Goal: Task Accomplishment & Management: Manage account settings

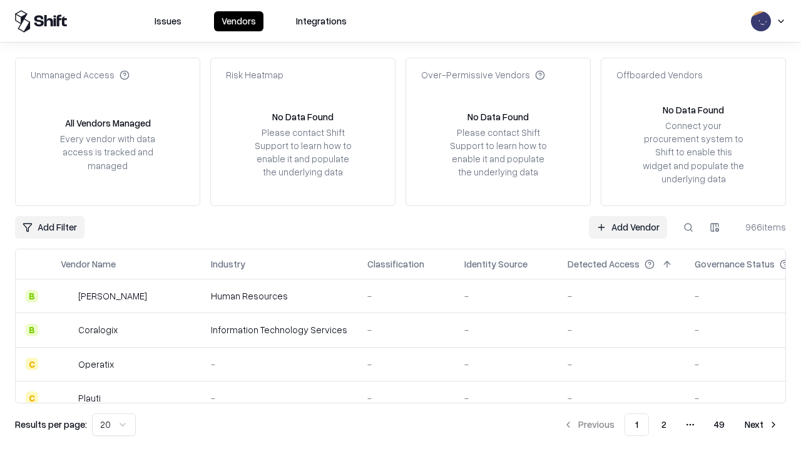
click at [628, 227] on link "Add Vendor" at bounding box center [628, 227] width 78 height 23
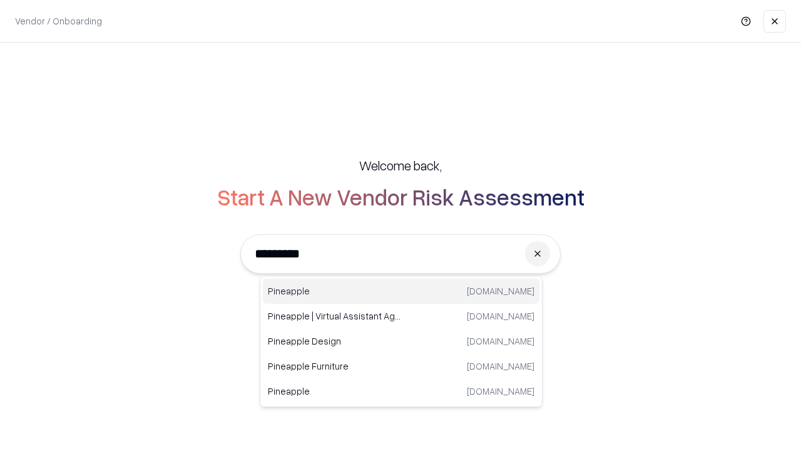
click at [401, 291] on div "Pineapple pineappleenergy.com" at bounding box center [401, 291] width 277 height 25
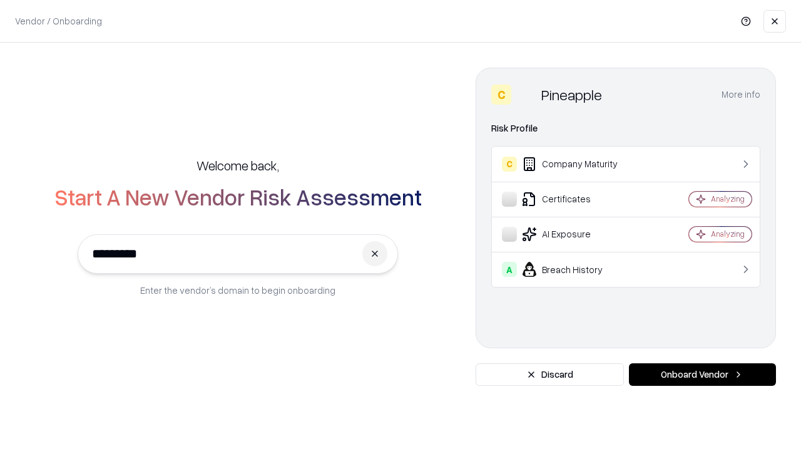
type input "*********"
click at [702, 374] on button "Onboard Vendor" at bounding box center [702, 374] width 147 height 23
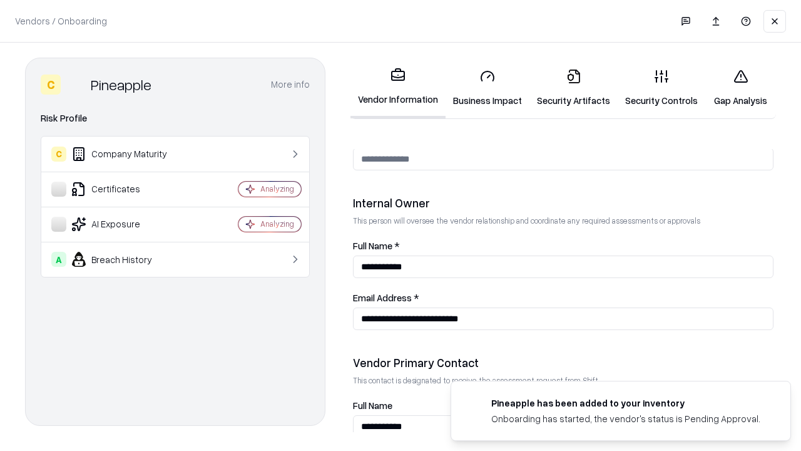
scroll to position [648, 0]
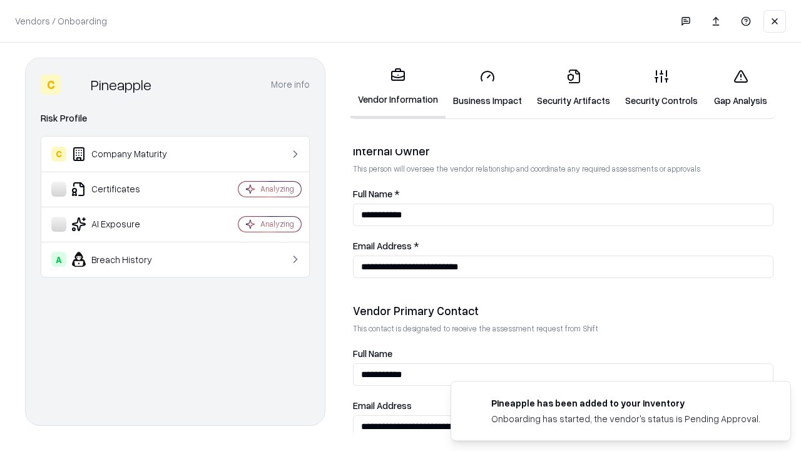
click at [573, 88] on link "Security Artifacts" at bounding box center [573, 88] width 88 height 58
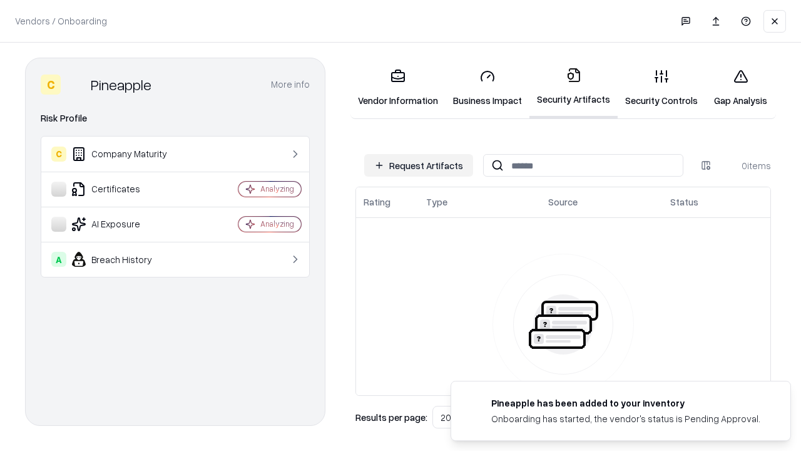
click at [419, 165] on button "Request Artifacts" at bounding box center [418, 165] width 109 height 23
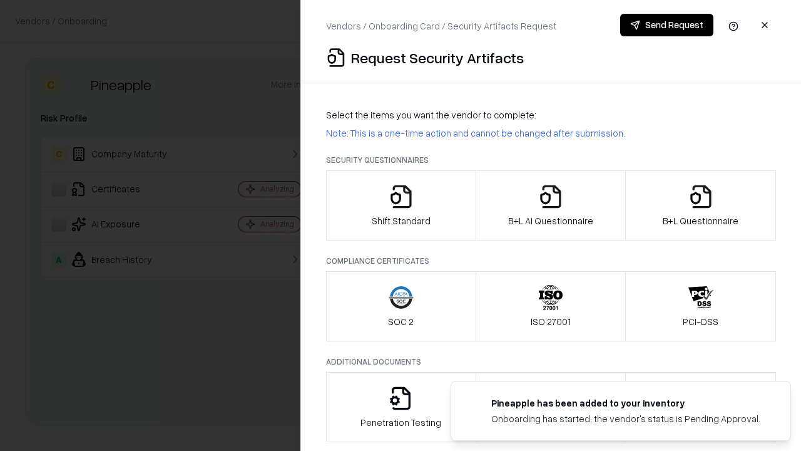
click at [700, 205] on icon "button" at bounding box center [700, 196] width 25 height 25
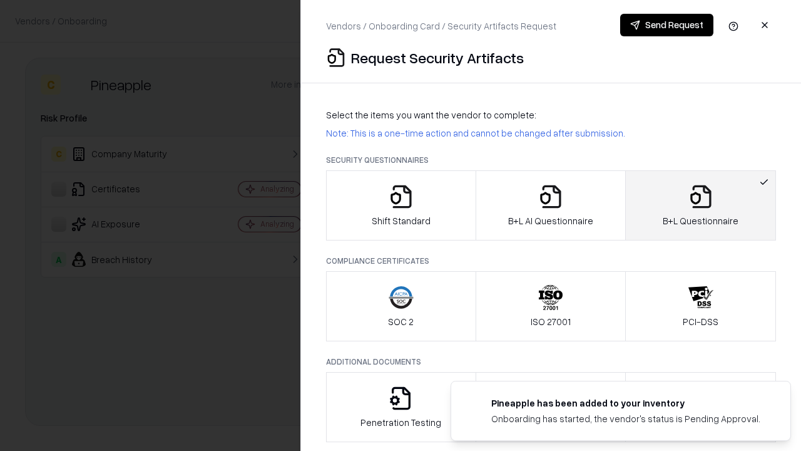
click at [550, 205] on icon "button" at bounding box center [550, 196] width 25 height 25
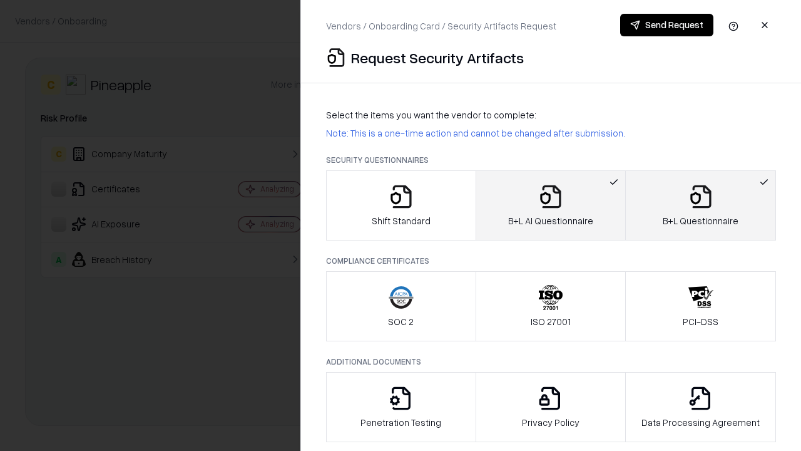
click at [667, 25] on button "Send Request" at bounding box center [666, 25] width 93 height 23
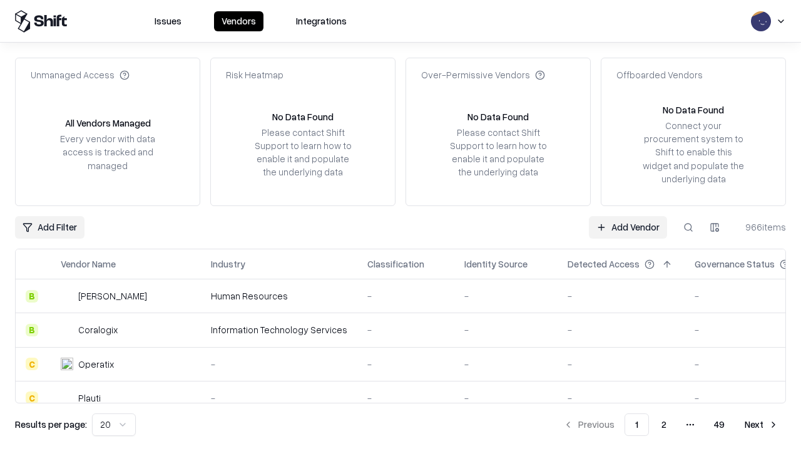
click at [688, 227] on button at bounding box center [688, 227] width 23 height 23
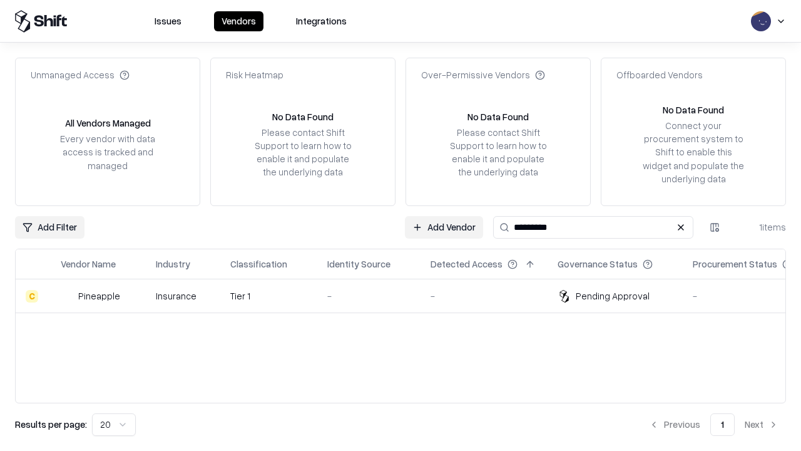
type input "*********"
click at [408, 295] on div "-" at bounding box center [368, 295] width 83 height 13
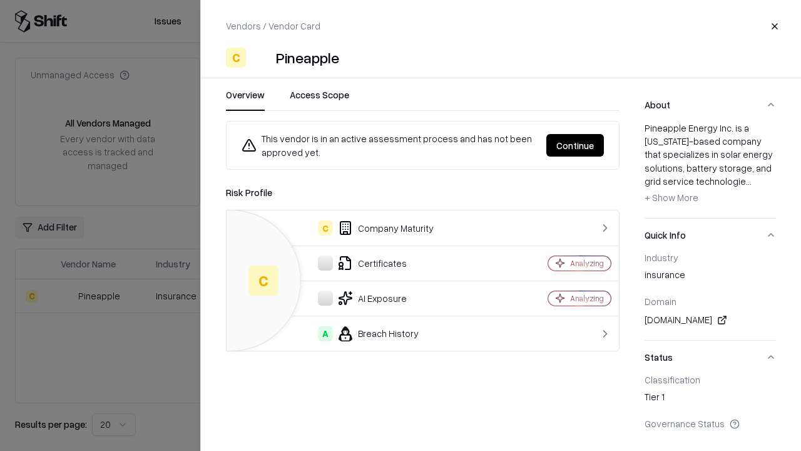
click at [575, 145] on button "Continue" at bounding box center [575, 145] width 58 height 23
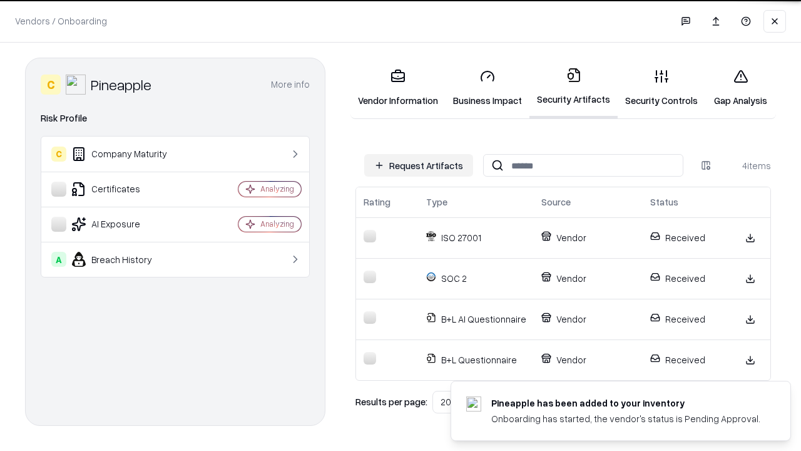
click at [740, 88] on link "Gap Analysis" at bounding box center [740, 88] width 71 height 58
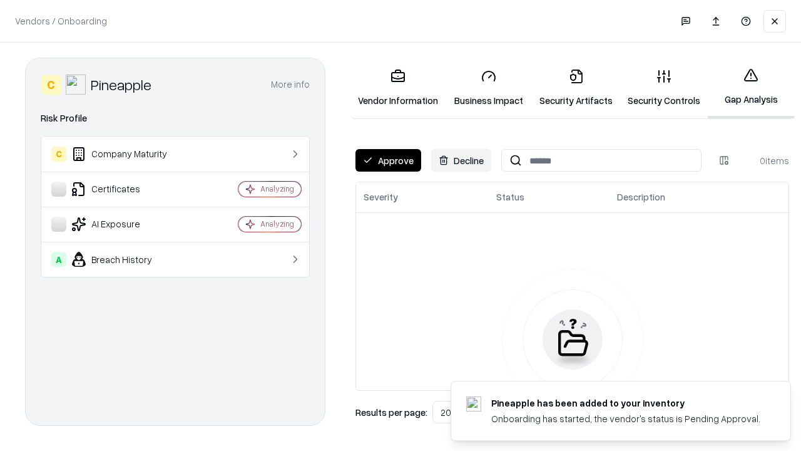
click at [388, 160] on button "Approve" at bounding box center [388, 160] width 66 height 23
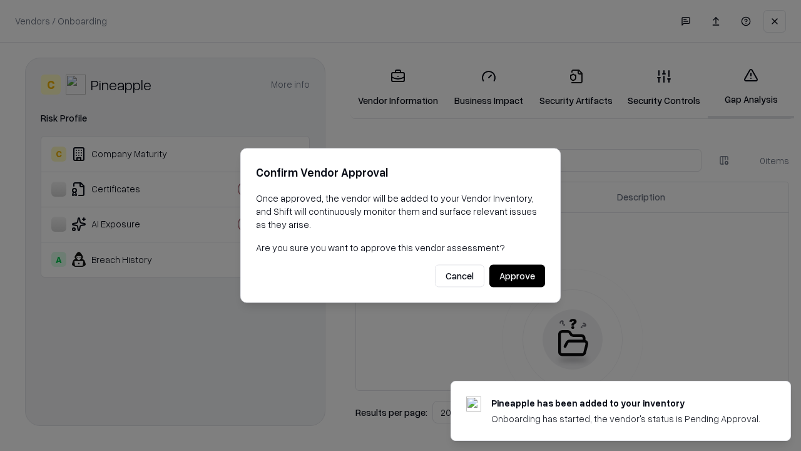
click at [517, 275] on button "Approve" at bounding box center [517, 276] width 56 height 23
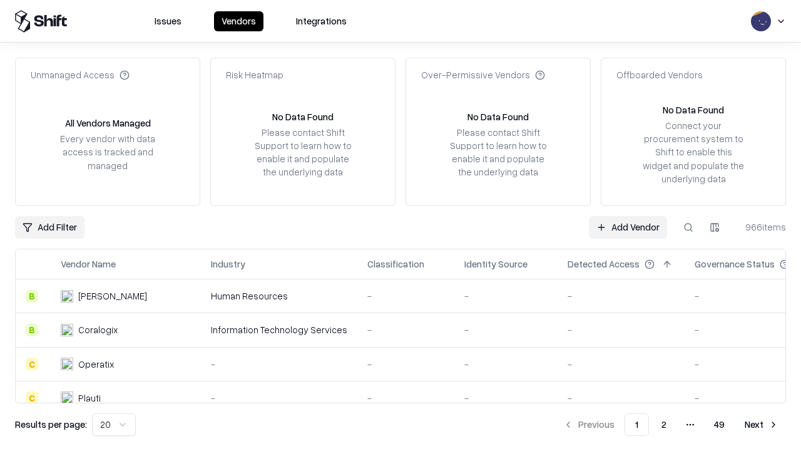
type input "*********"
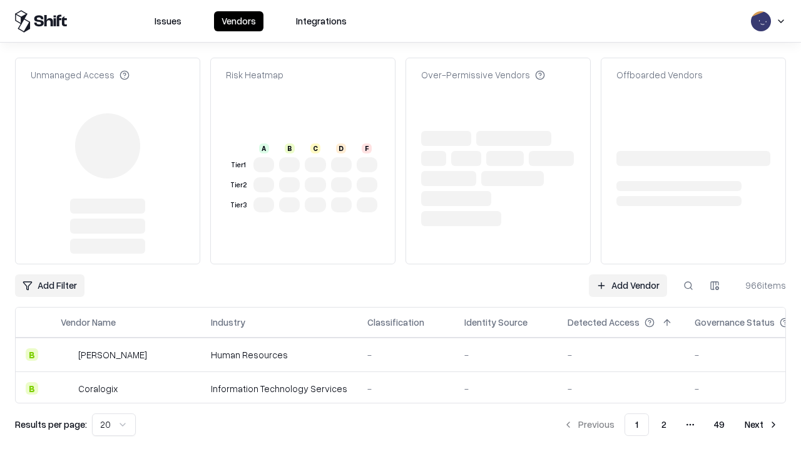
click at [628, 274] on link "Add Vendor" at bounding box center [628, 285] width 78 height 23
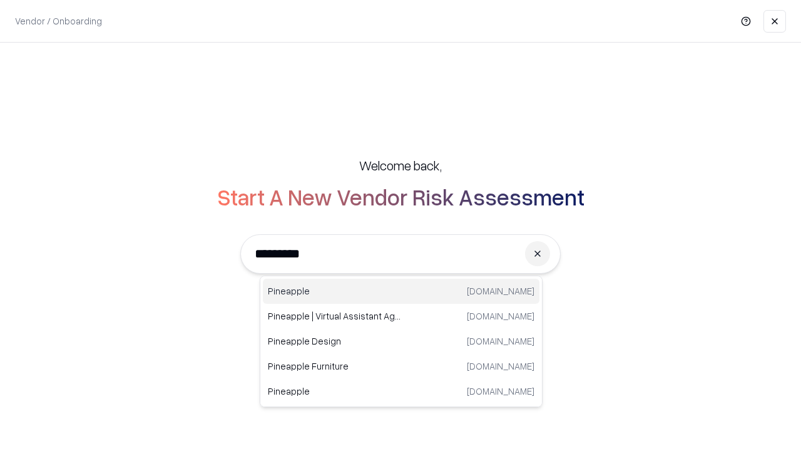
click at [401, 291] on div "Pineapple pineappleenergy.com" at bounding box center [401, 291] width 277 height 25
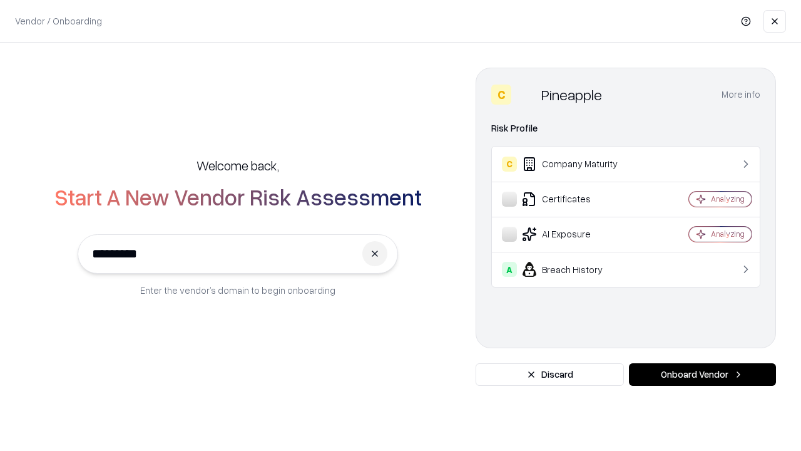
type input "*********"
click at [702, 374] on button "Onboard Vendor" at bounding box center [702, 374] width 147 height 23
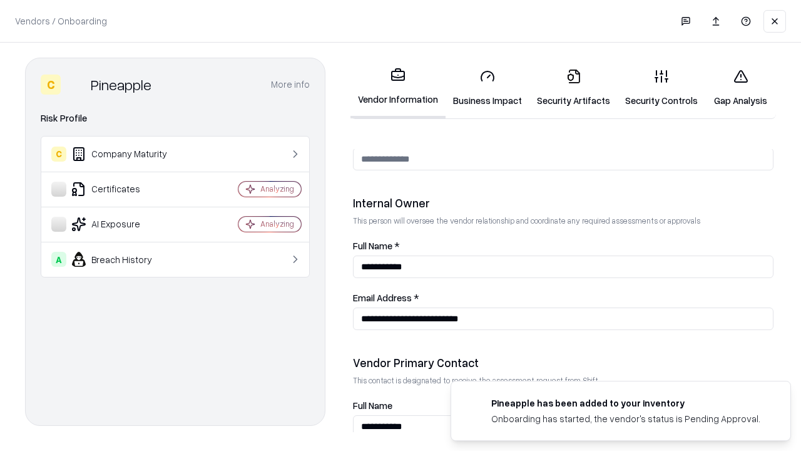
scroll to position [648, 0]
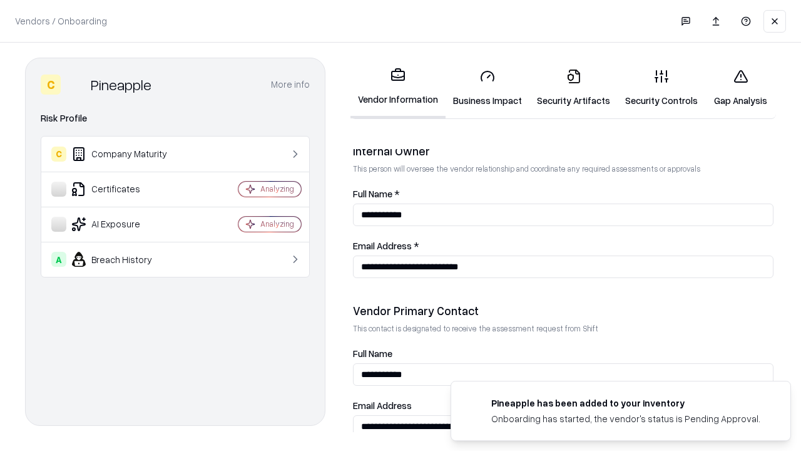
click at [740, 88] on link "Gap Analysis" at bounding box center [740, 88] width 71 height 58
